Goal: Information Seeking & Learning: Learn about a topic

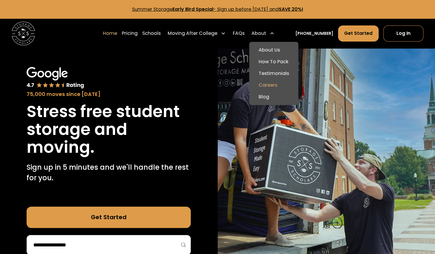
click at [275, 83] on link "Careers" at bounding box center [274, 85] width 44 height 12
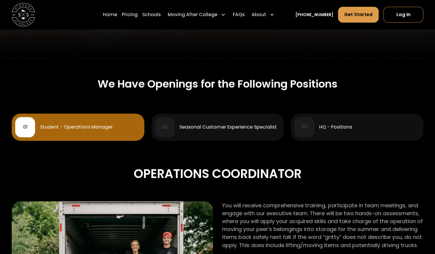
scroll to position [207, 0]
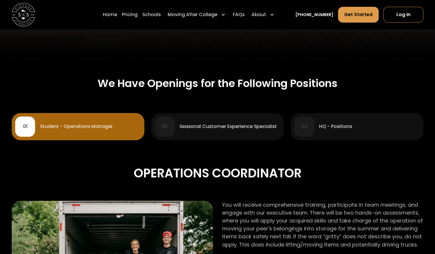
click at [239, 135] on div "02 Seasonal Customer Experience Specialist" at bounding box center [217, 126] width 125 height 20
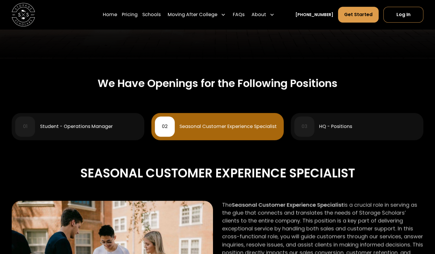
click at [323, 124] on div "HQ - Positions" at bounding box center [335, 126] width 33 height 5
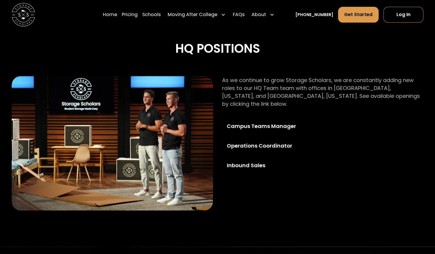
scroll to position [355, 0]
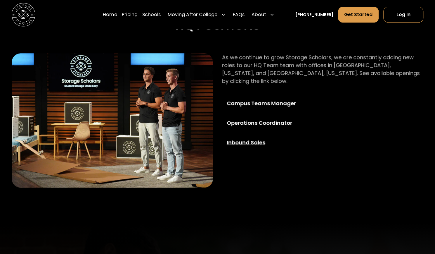
click at [263, 138] on div "Inbound Sales" at bounding box center [269, 142] width 84 height 8
click at [272, 99] on div "Campus Teams Manager" at bounding box center [269, 103] width 84 height 8
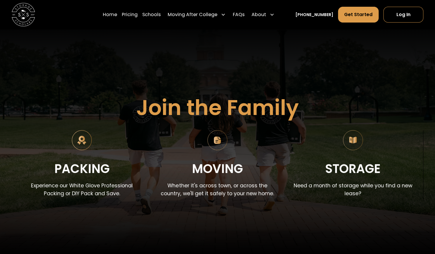
scroll to position [0, 0]
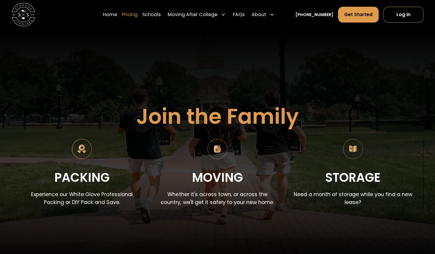
click at [138, 14] on link "Pricing" at bounding box center [130, 14] width 16 height 16
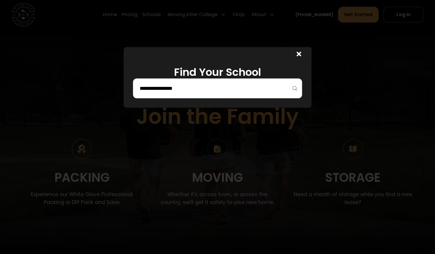
click at [301, 58] on div at bounding box center [299, 55] width 5 height 9
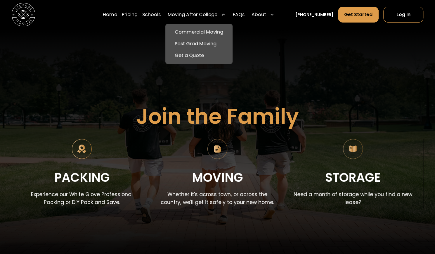
click at [205, 14] on div "Moving After College" at bounding box center [193, 14] width 50 height 7
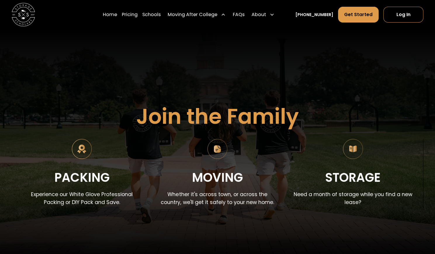
click at [213, 15] on div "Moving After College" at bounding box center [193, 14] width 50 height 7
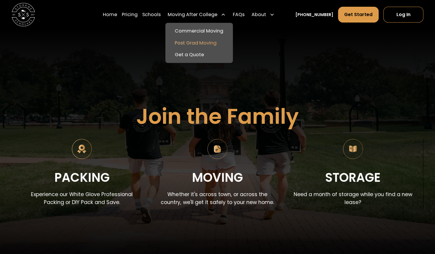
click at [215, 43] on link "Post Grad Moving" at bounding box center [199, 43] width 63 height 12
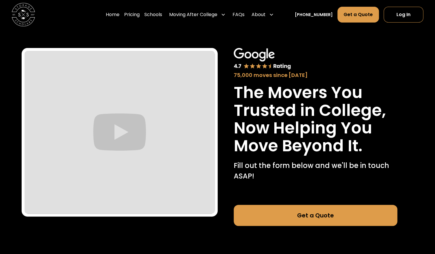
scroll to position [11, 0]
